Goal: Task Accomplishment & Management: Complete application form

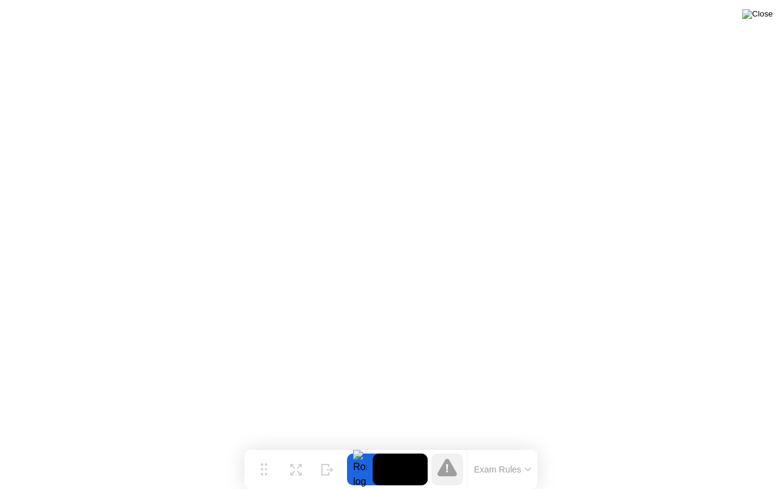
click at [764, 17] on img at bounding box center [758, 14] width 31 height 10
click at [765, 17] on img at bounding box center [758, 14] width 31 height 10
click div "No"
click at [497, 466] on button "Exam Rules" at bounding box center [503, 469] width 65 height 11
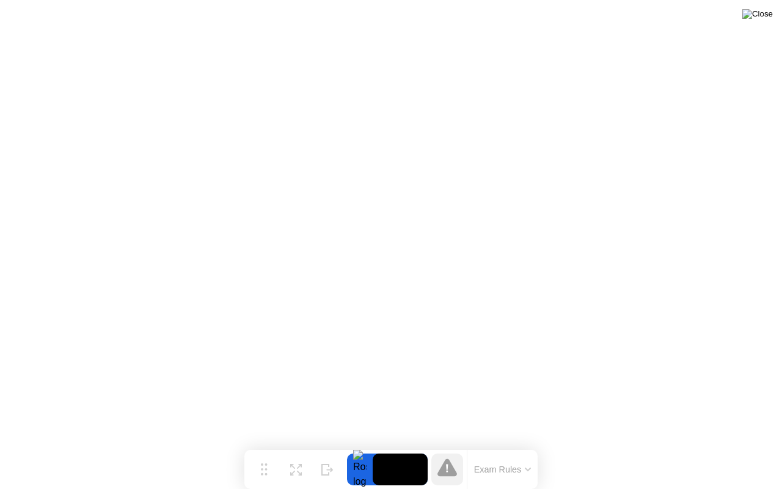
click at [763, 18] on img at bounding box center [758, 14] width 31 height 10
click at [519, 471] on button "Exam Rules" at bounding box center [503, 469] width 65 height 11
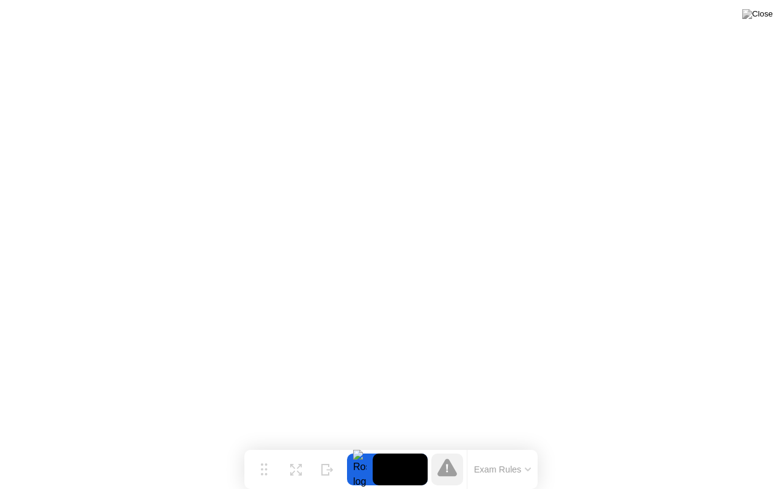
click at [355, 469] on div at bounding box center [360, 469] width 26 height 32
click at [354, 470] on div at bounding box center [360, 469] width 26 height 32
click at [762, 15] on img at bounding box center [758, 14] width 31 height 10
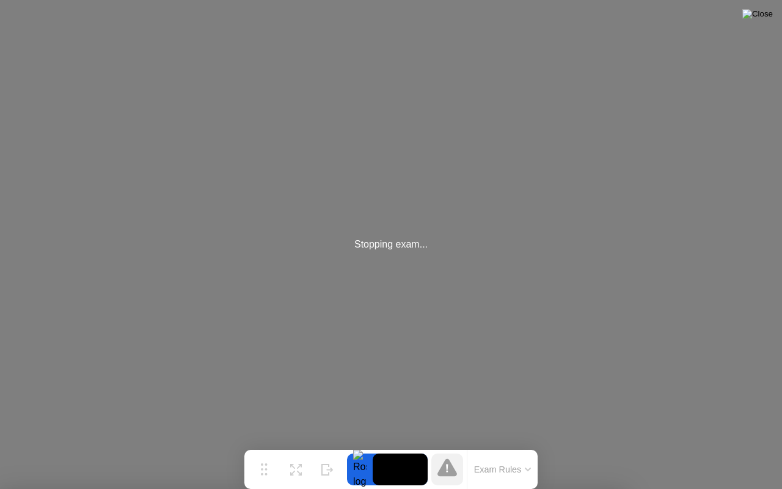
click at [763, 19] on img at bounding box center [758, 14] width 31 height 10
click at [502, 467] on button "Exam Rules" at bounding box center [503, 469] width 65 height 11
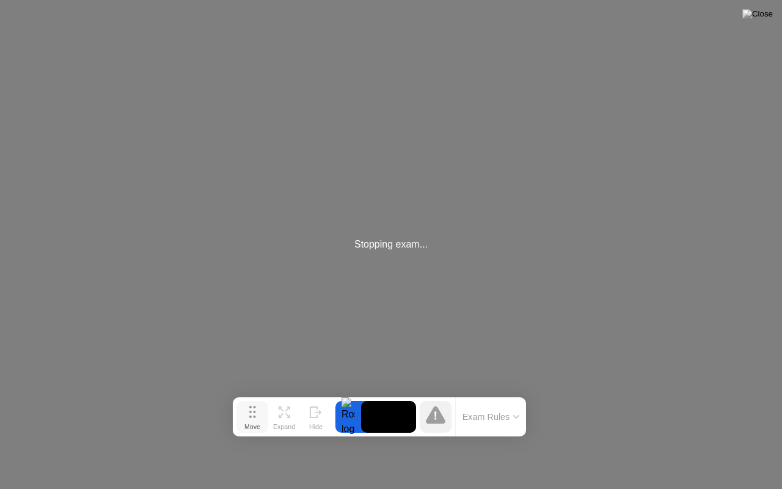
drag, startPoint x: 265, startPoint y: 466, endPoint x: 256, endPoint y: 383, distance: 83.6
click at [256, 406] on icon at bounding box center [252, 412] width 7 height 12
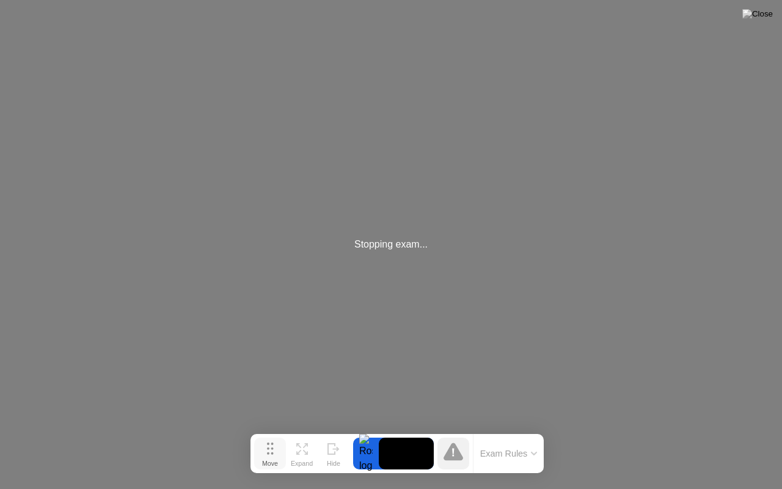
drag, startPoint x: 249, startPoint y: 391, endPoint x: 265, endPoint y: 467, distance: 77.4
click at [265, 467] on div "Move" at bounding box center [270, 463] width 16 height 7
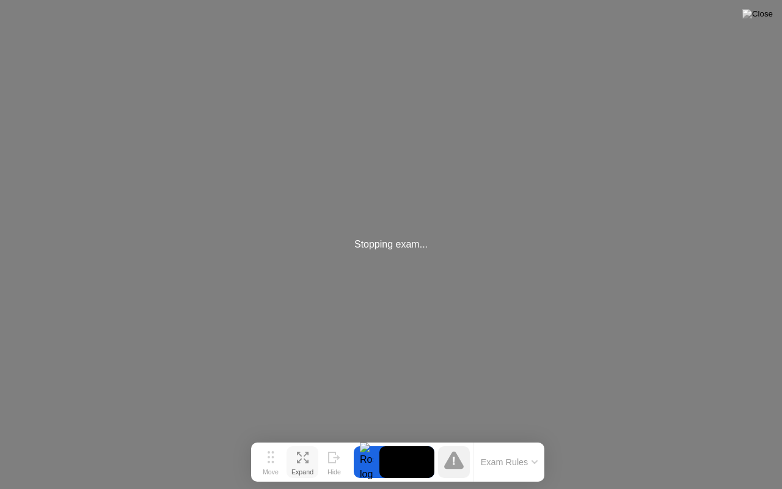
click at [301, 468] on div "Expand" at bounding box center [303, 471] width 22 height 7
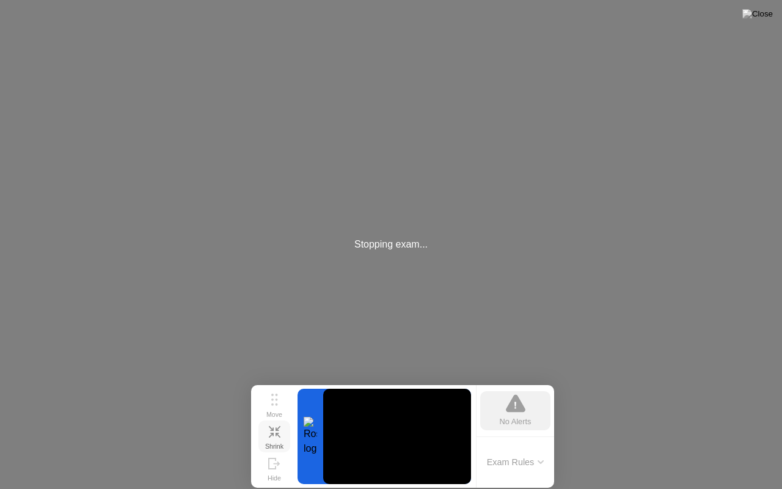
click at [278, 430] on icon at bounding box center [277, 427] width 5 height 5
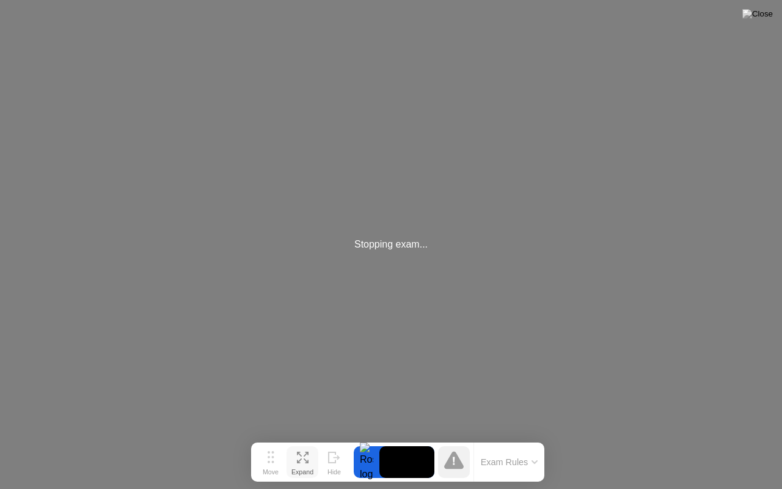
click at [453, 462] on icon at bounding box center [454, 461] width 2 height 8
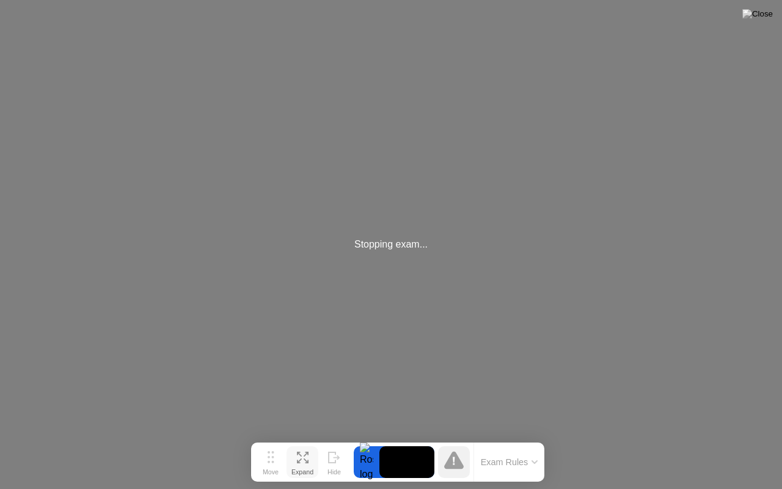
click at [453, 462] on icon at bounding box center [454, 461] width 2 height 8
click at [342, 260] on div "Stopping exam..." at bounding box center [391, 244] width 782 height 489
click at [270, 312] on div "Stopping exam..." at bounding box center [391, 244] width 782 height 489
drag, startPoint x: 232, startPoint y: 342, endPoint x: 308, endPoint y: 153, distance: 204.3
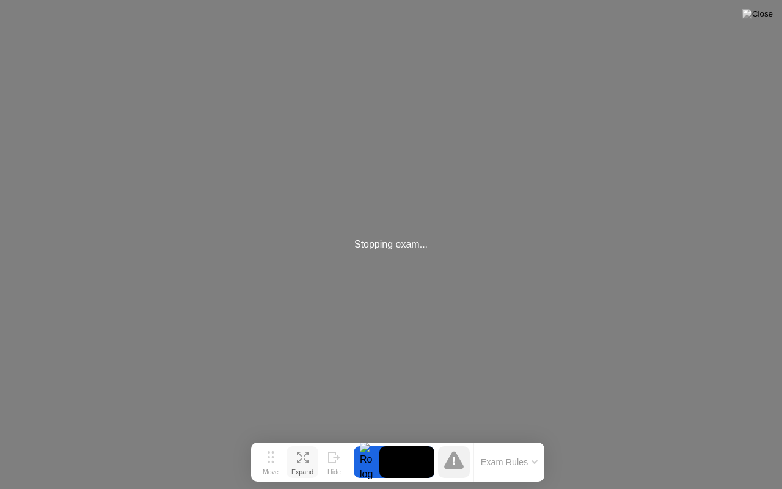
click at [308, 153] on div "Stopping exam..." at bounding box center [391, 244] width 782 height 489
click at [767, 10] on img at bounding box center [758, 14] width 31 height 10
click at [760, 11] on img at bounding box center [758, 14] width 31 height 10
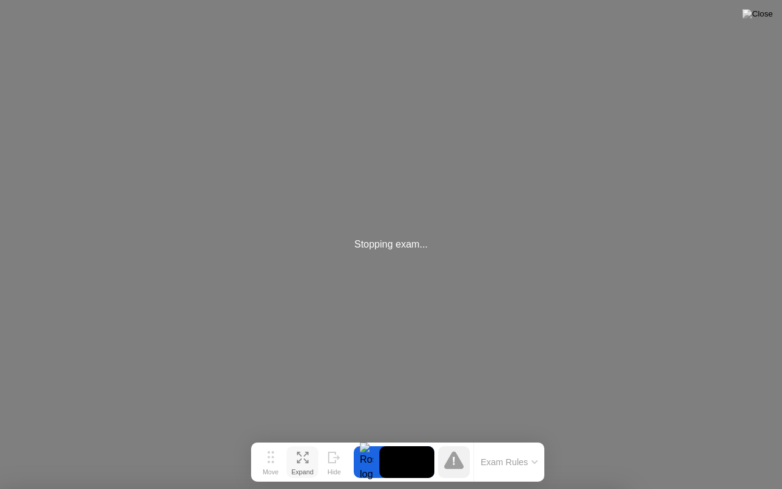
click at [615, 488] on div at bounding box center [391, 489] width 782 height 0
click at [769, 11] on img at bounding box center [758, 14] width 31 height 10
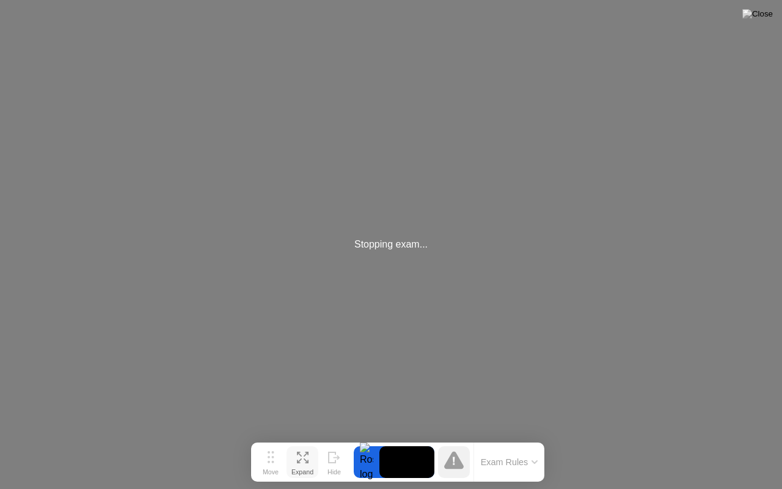
click at [764, 7] on button at bounding box center [757, 14] width 37 height 16
click at [500, 461] on button "Exam Rules" at bounding box center [509, 462] width 65 height 11
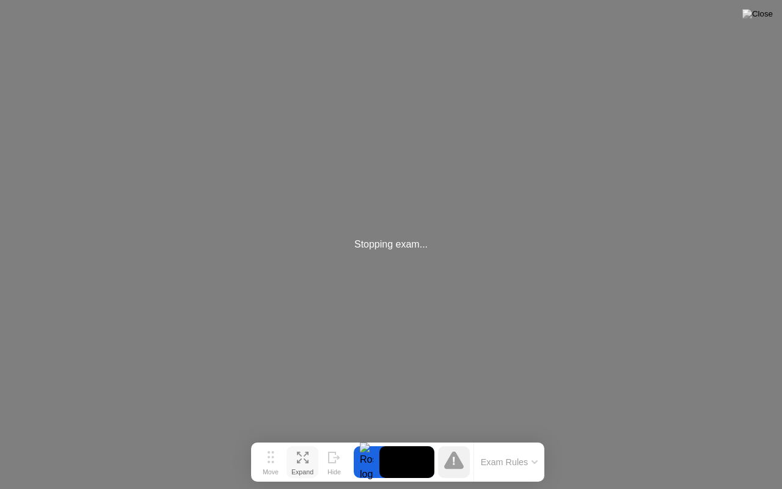
click at [780, 480] on div "Stopping exam..." at bounding box center [391, 244] width 782 height 489
click at [725, 442] on div "Stopping exam..." at bounding box center [391, 244] width 782 height 489
click at [336, 458] on icon at bounding box center [334, 458] width 12 height 12
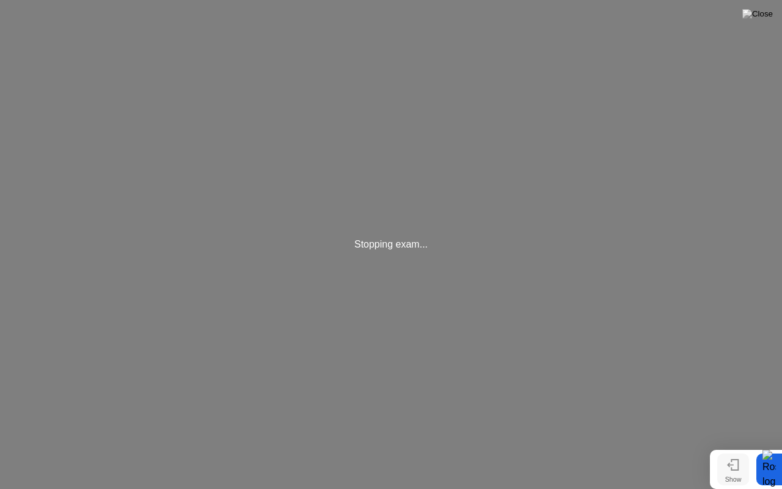
click at [768, 469] on div at bounding box center [770, 469] width 26 height 32
click at [744, 472] on button "Show" at bounding box center [733, 469] width 32 height 32
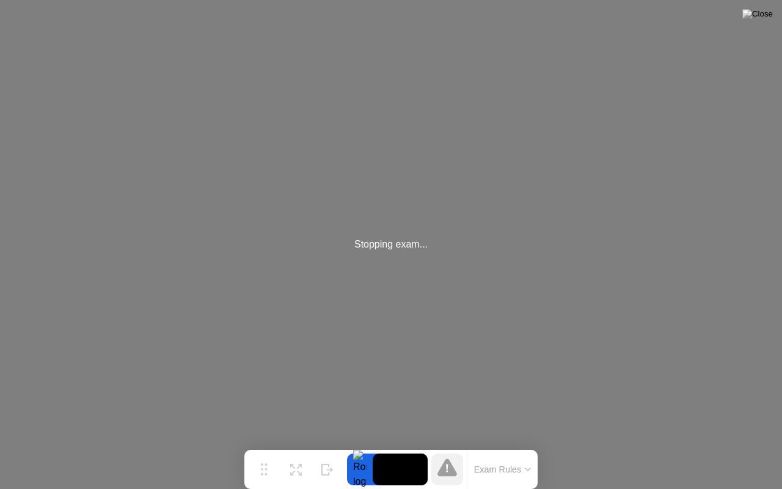
click at [500, 466] on button "Exam Rules" at bounding box center [503, 469] width 65 height 11
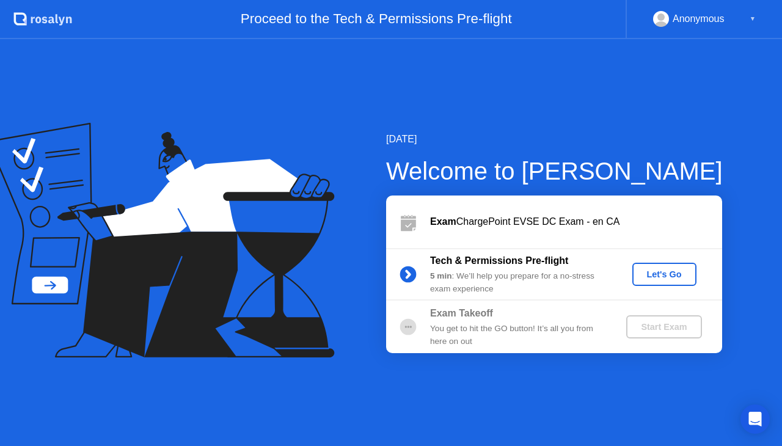
click at [650, 270] on div "Let's Go" at bounding box center [664, 275] width 54 height 10
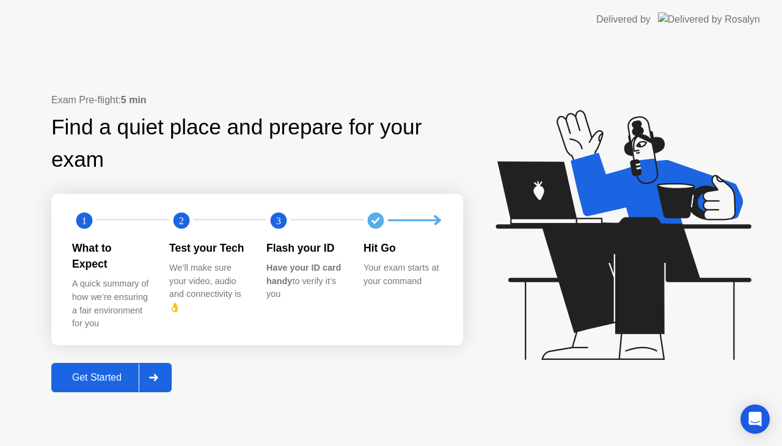
click at [155, 374] on icon at bounding box center [153, 377] width 9 height 7
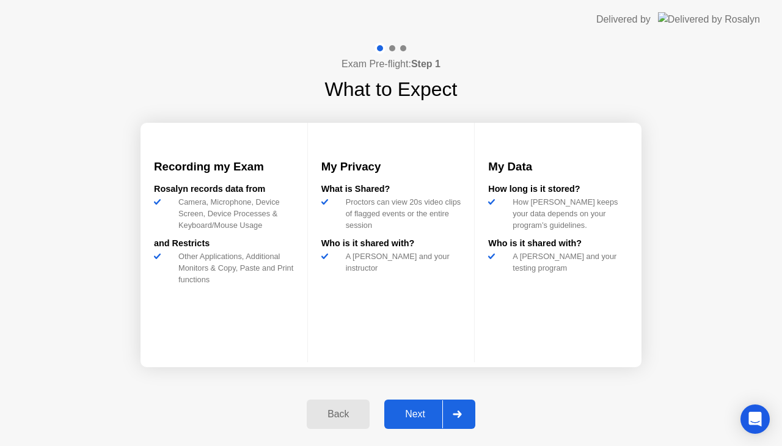
click at [457, 411] on icon at bounding box center [457, 414] width 9 height 7
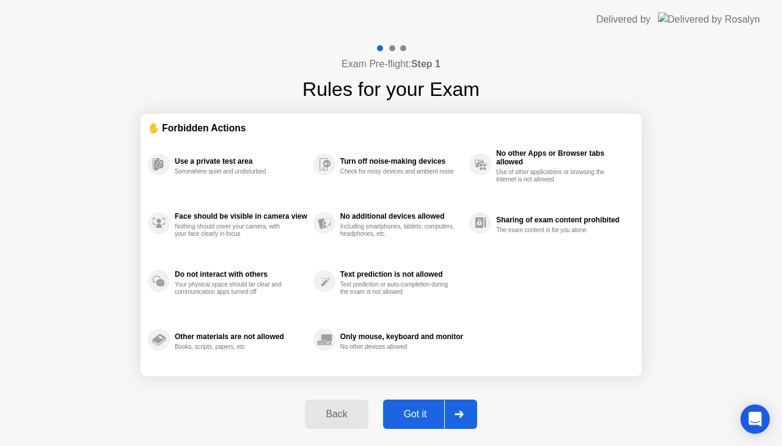
click at [461, 407] on div at bounding box center [458, 414] width 29 height 28
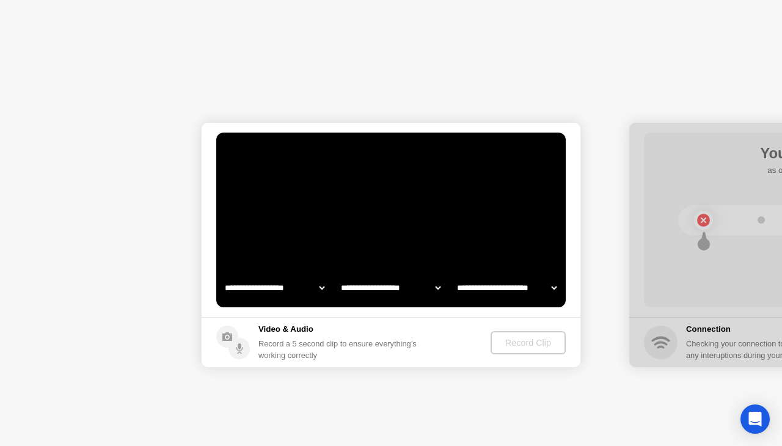
select select "**********"
select select "*******"
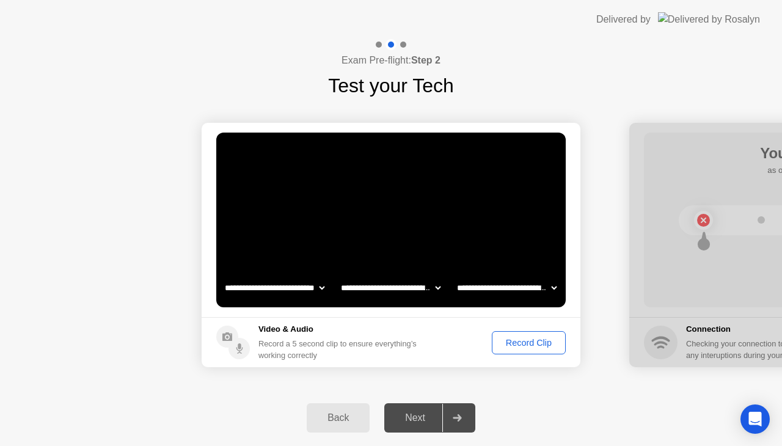
click at [519, 335] on button "Record Clip" at bounding box center [529, 342] width 74 height 23
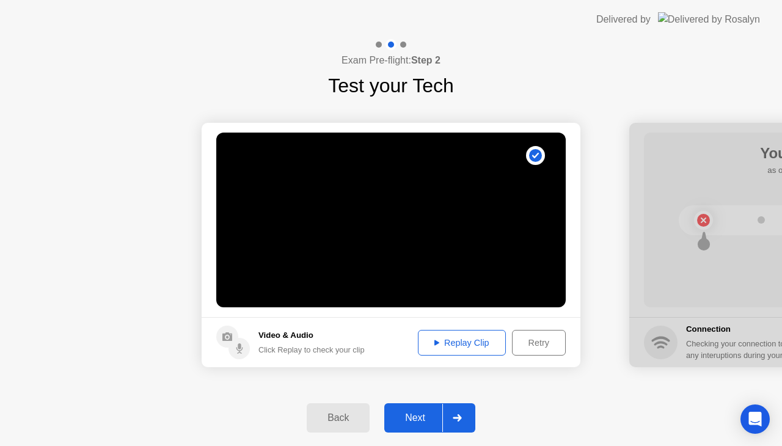
click at [464, 420] on div at bounding box center [456, 418] width 29 height 28
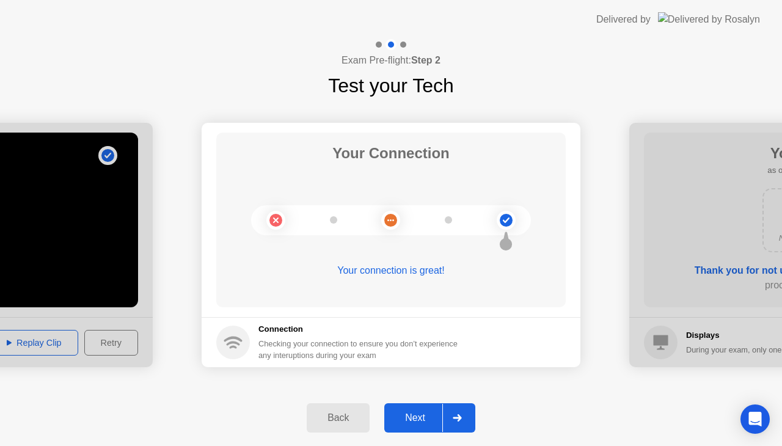
click at [453, 418] on icon at bounding box center [457, 417] width 9 height 7
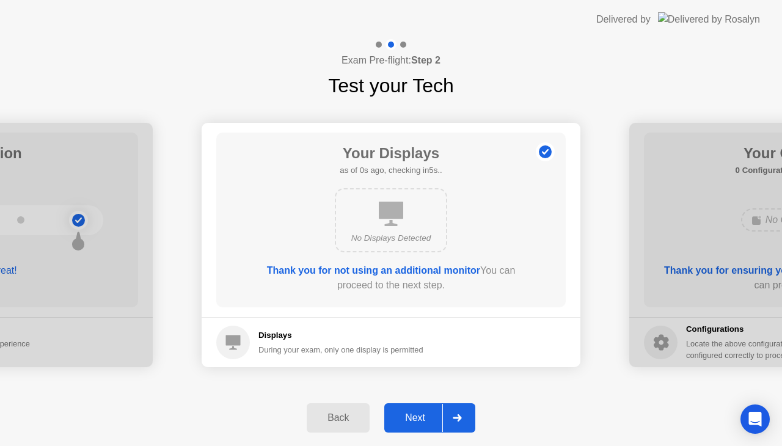
click at [453, 418] on icon at bounding box center [457, 417] width 9 height 7
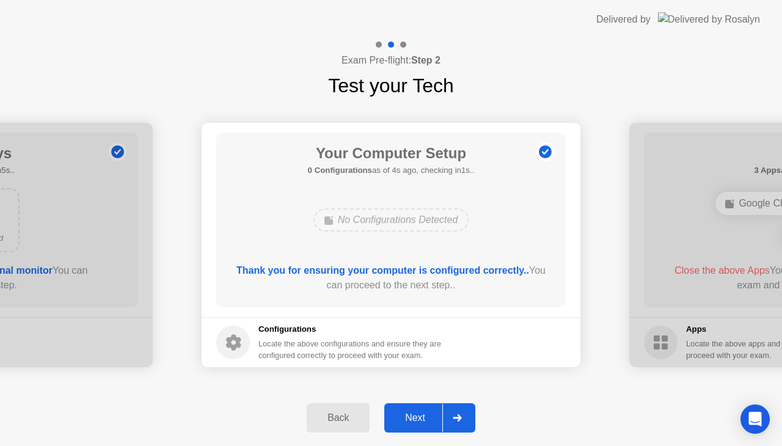
click at [453, 418] on icon at bounding box center [457, 417] width 9 height 7
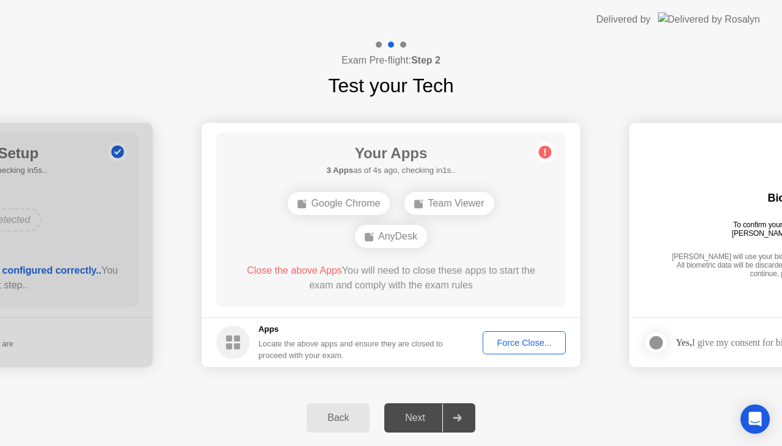
click at [518, 342] on div "Force Close..." at bounding box center [524, 343] width 75 height 10
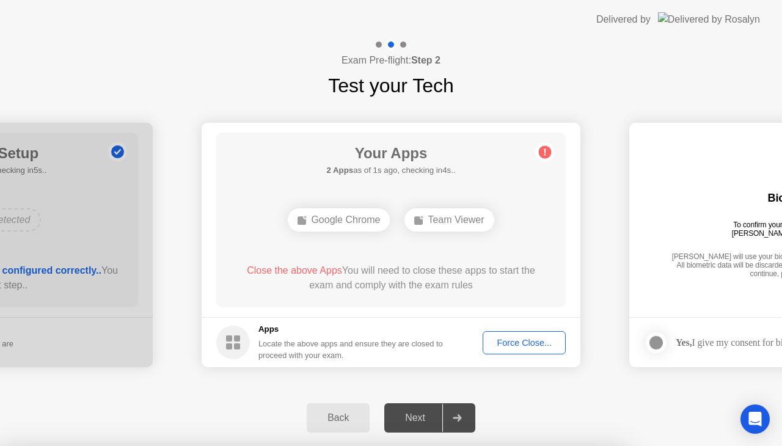
click at [526, 341] on div "Force Close..." at bounding box center [524, 343] width 75 height 10
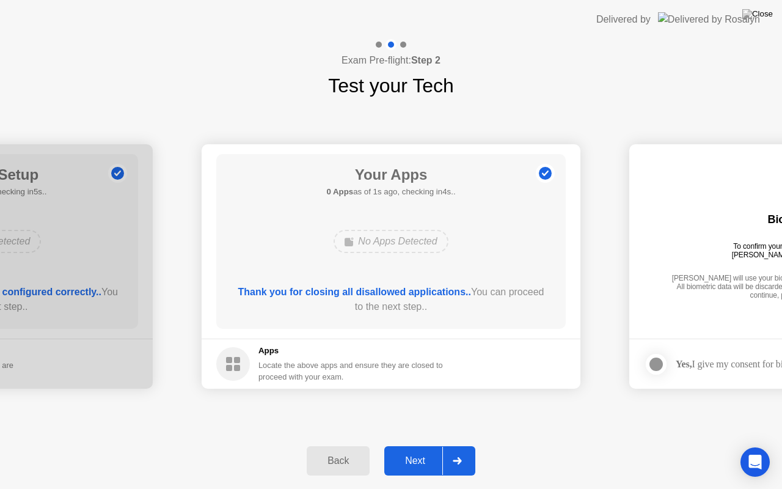
click at [411, 446] on div "Next" at bounding box center [415, 460] width 54 height 11
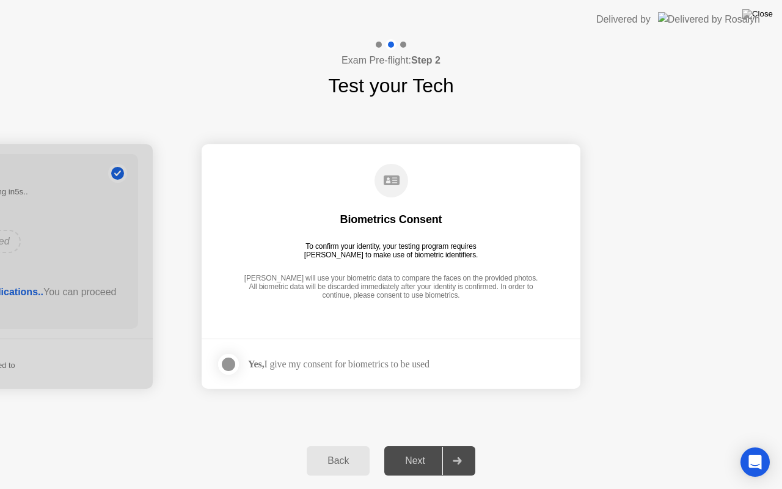
click at [224, 362] on div at bounding box center [228, 364] width 15 height 15
click at [458, 446] on div at bounding box center [456, 461] width 29 height 28
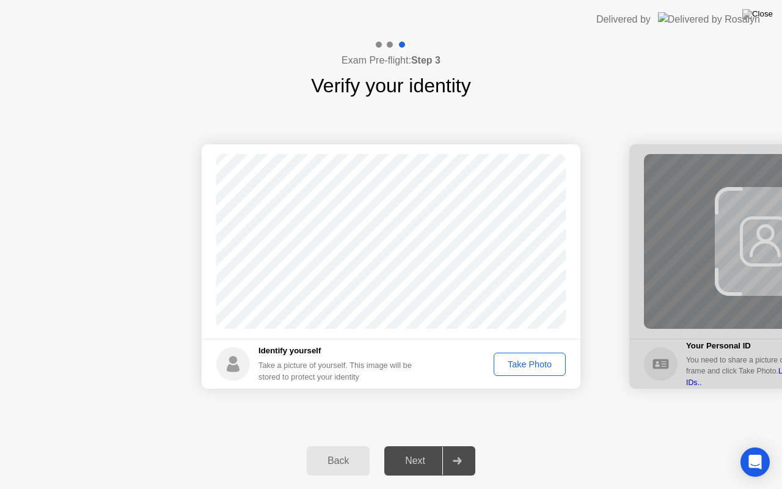
click at [536, 373] on button "Take Photo" at bounding box center [530, 364] width 72 height 23
click at [459, 446] on icon at bounding box center [457, 460] width 9 height 7
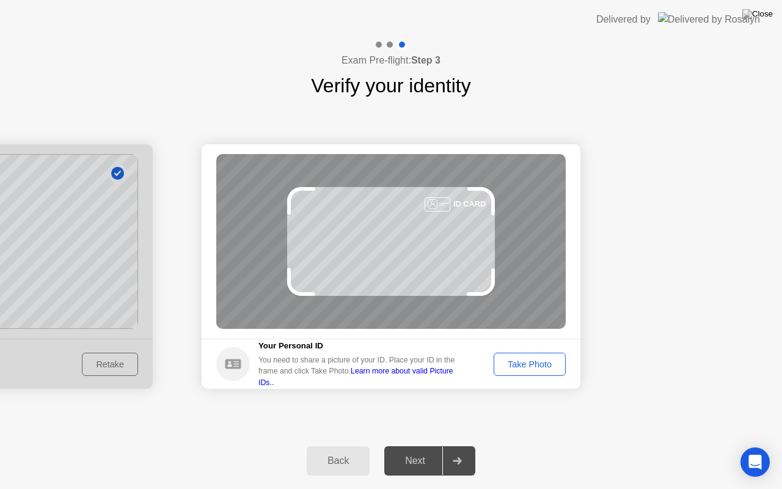
click at [532, 365] on div "Take Photo" at bounding box center [530, 364] width 64 height 10
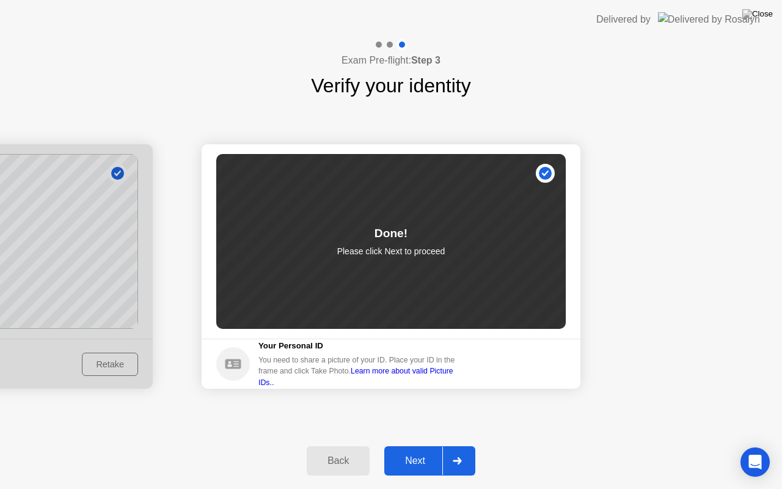
click at [460, 446] on icon at bounding box center [457, 460] width 9 height 7
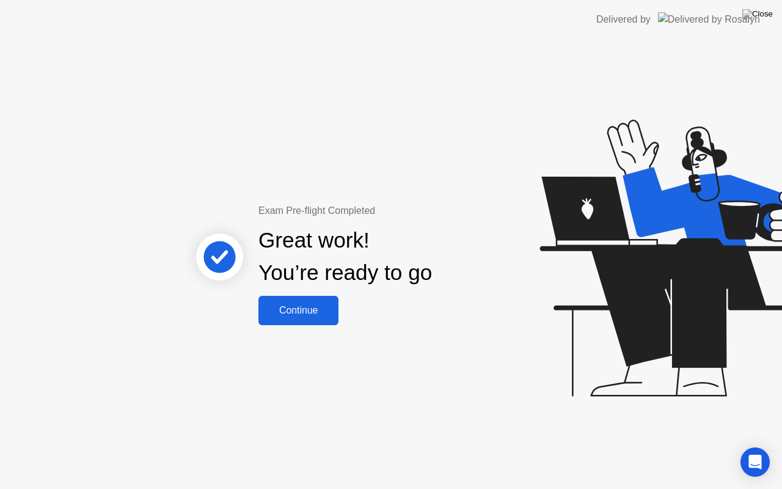
click at [306, 314] on div "Continue" at bounding box center [298, 310] width 73 height 11
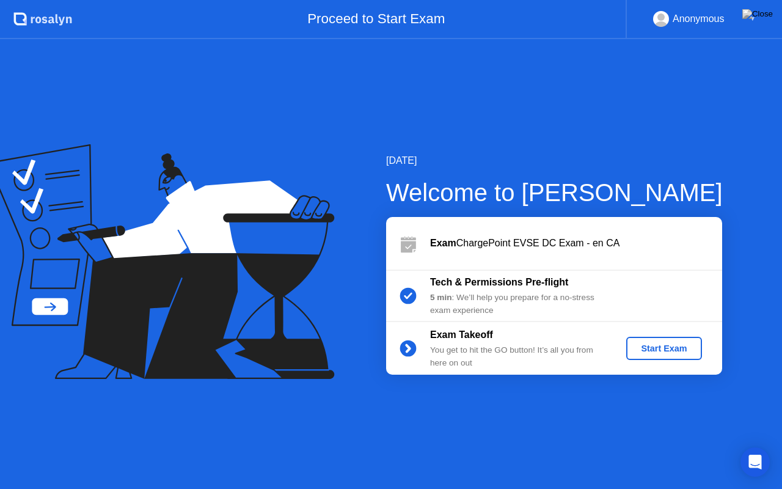
click at [661, 346] on div "Start Exam" at bounding box center [663, 348] width 65 height 10
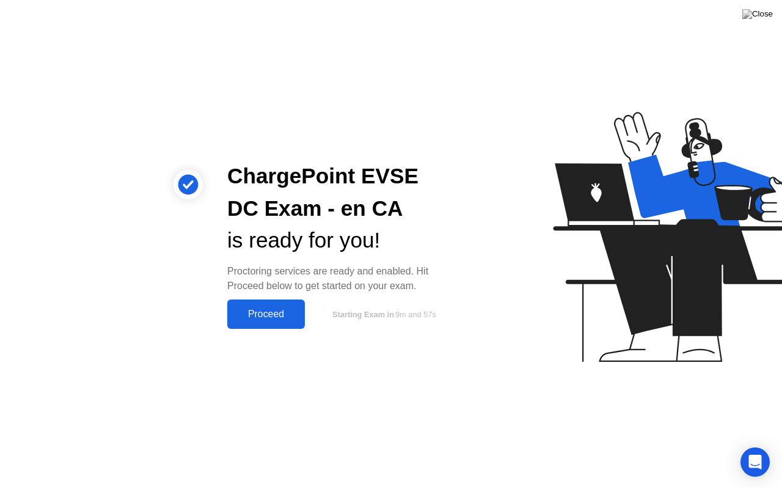
click at [269, 313] on div "Proceed" at bounding box center [266, 314] width 70 height 11
